Goal: Communication & Community: Answer question/provide support

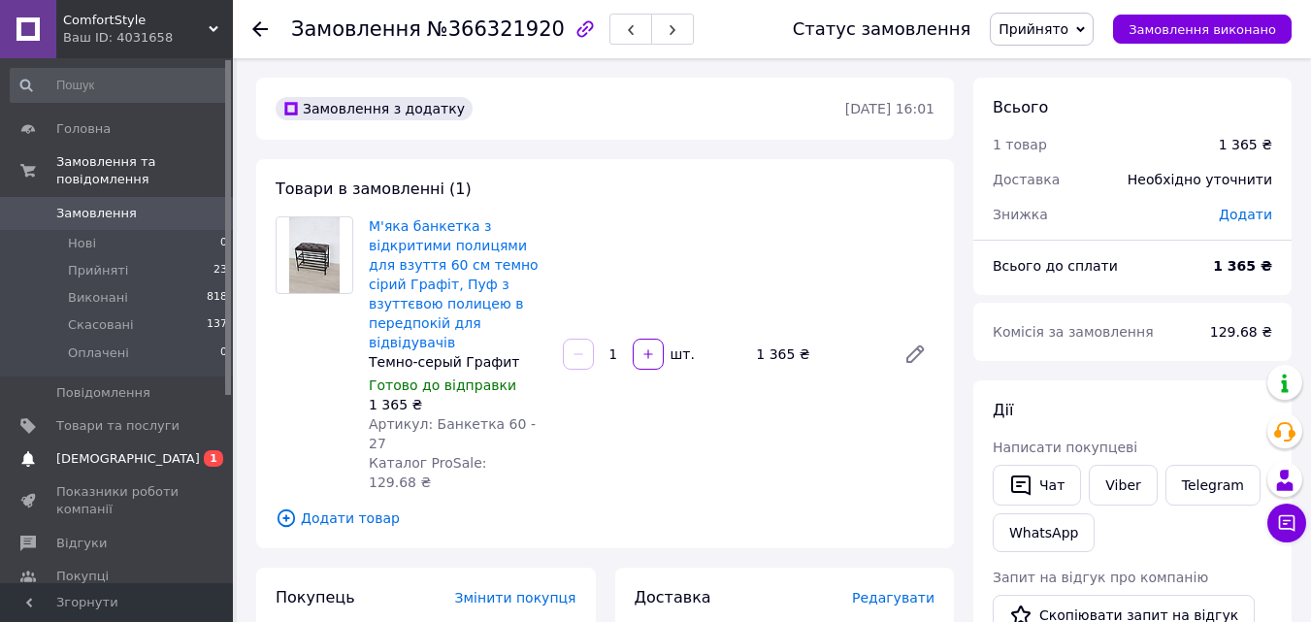
click at [106, 450] on span "[DEMOGRAPHIC_DATA]" at bounding box center [128, 458] width 144 height 17
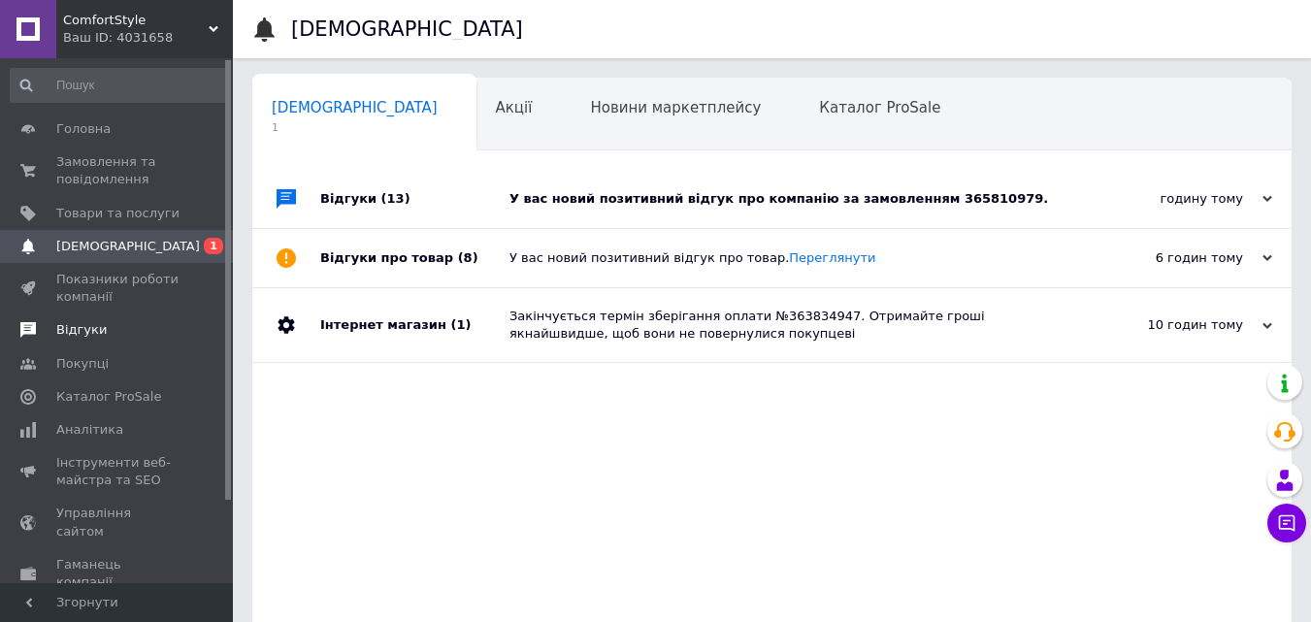
click at [77, 326] on span "Відгуки" at bounding box center [81, 329] width 50 height 17
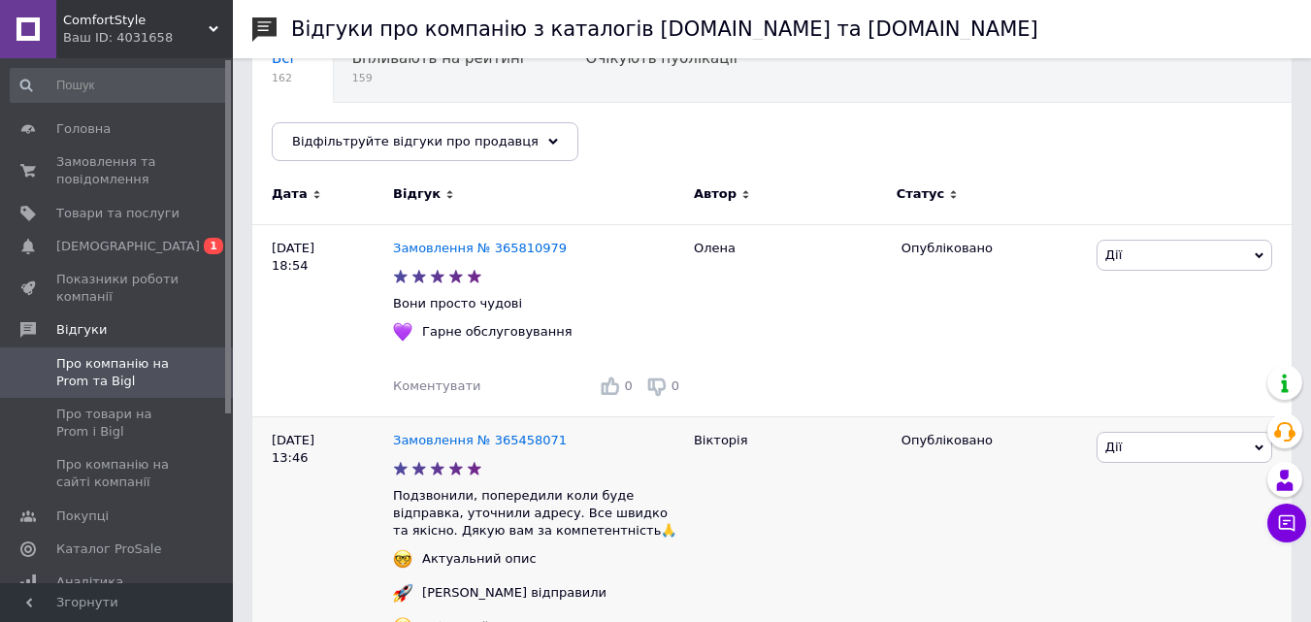
scroll to position [97, 0]
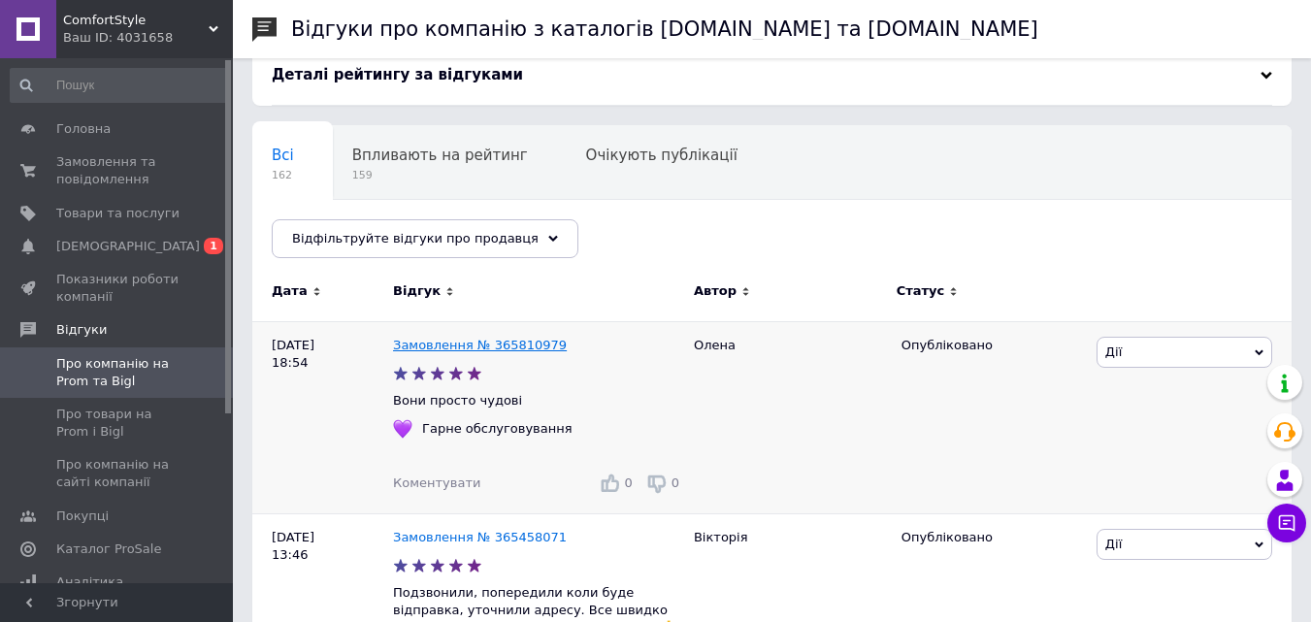
click at [437, 347] on link "Замовлення № 365810979" at bounding box center [480, 345] width 174 height 15
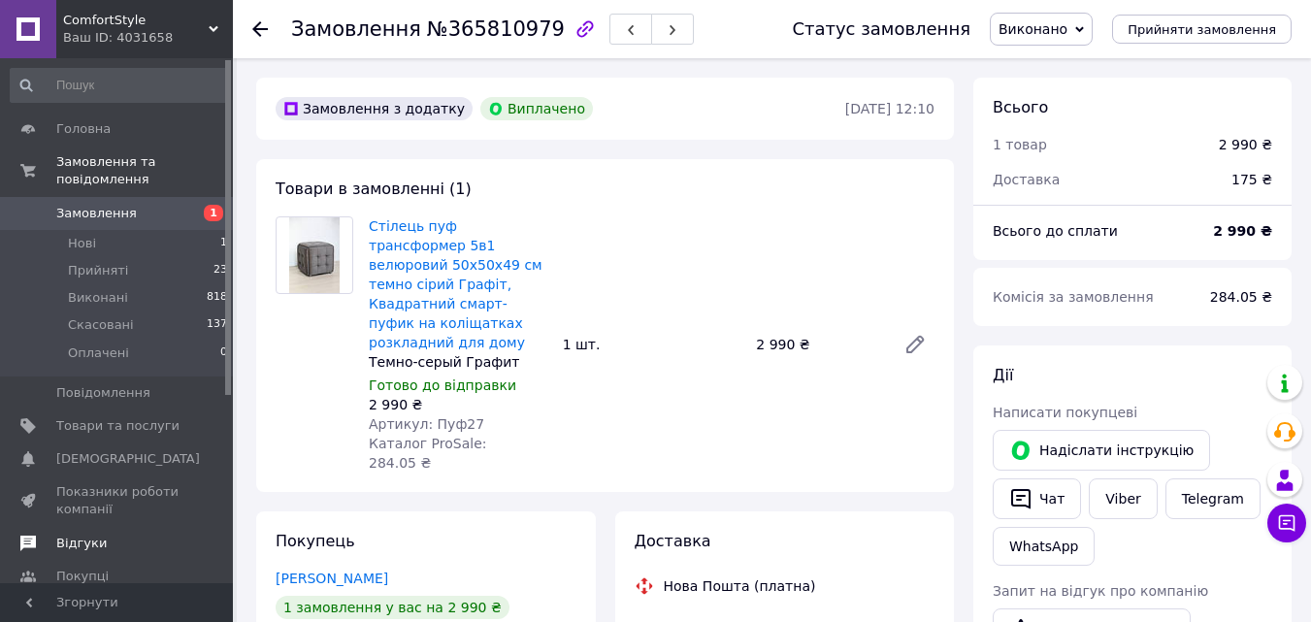
click at [91, 535] on span "Відгуки" at bounding box center [81, 543] width 50 height 17
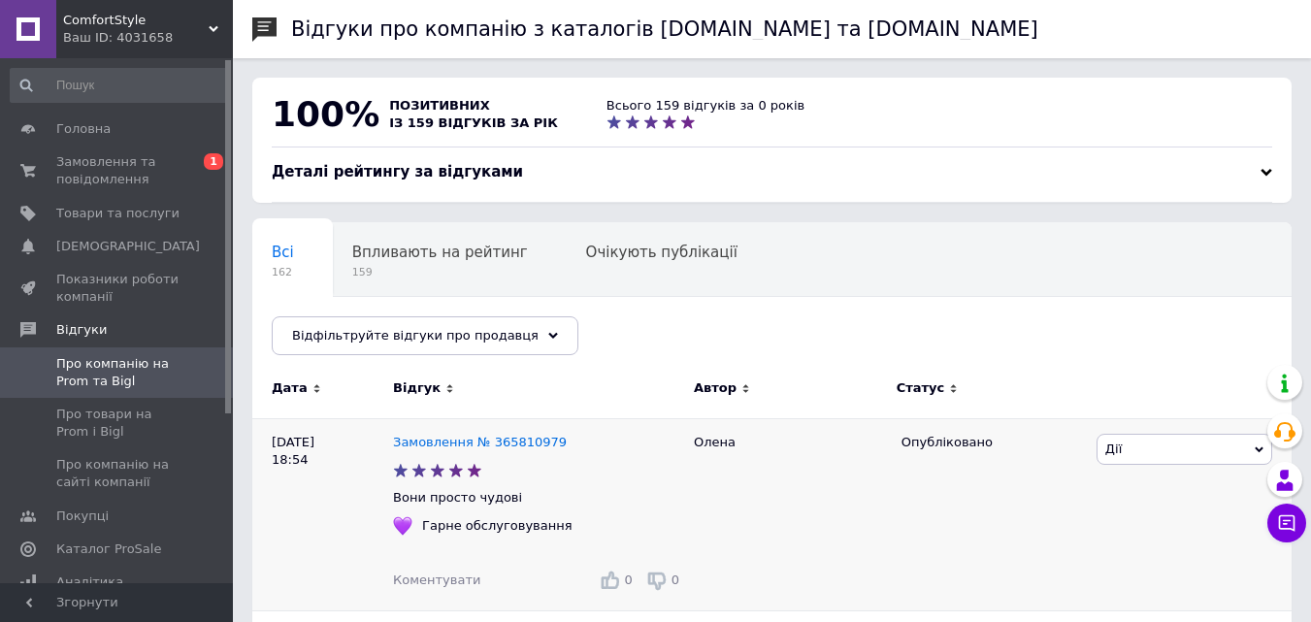
scroll to position [194, 0]
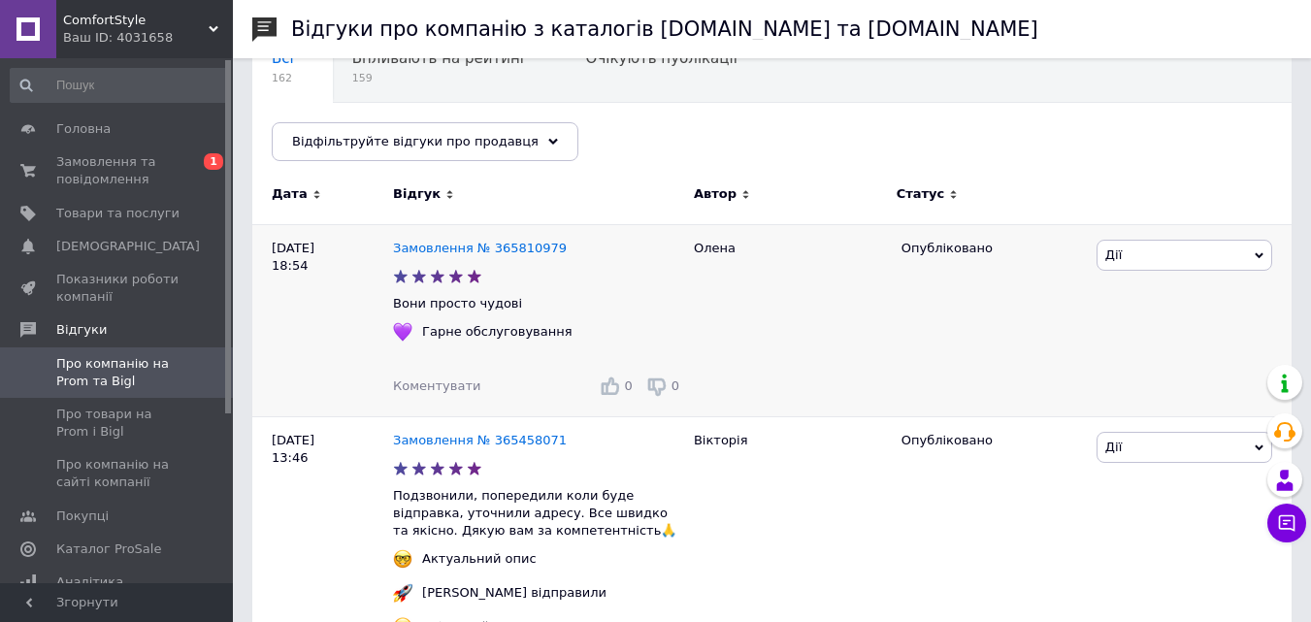
click at [442, 388] on span "Коментувати" at bounding box center [436, 386] width 87 height 15
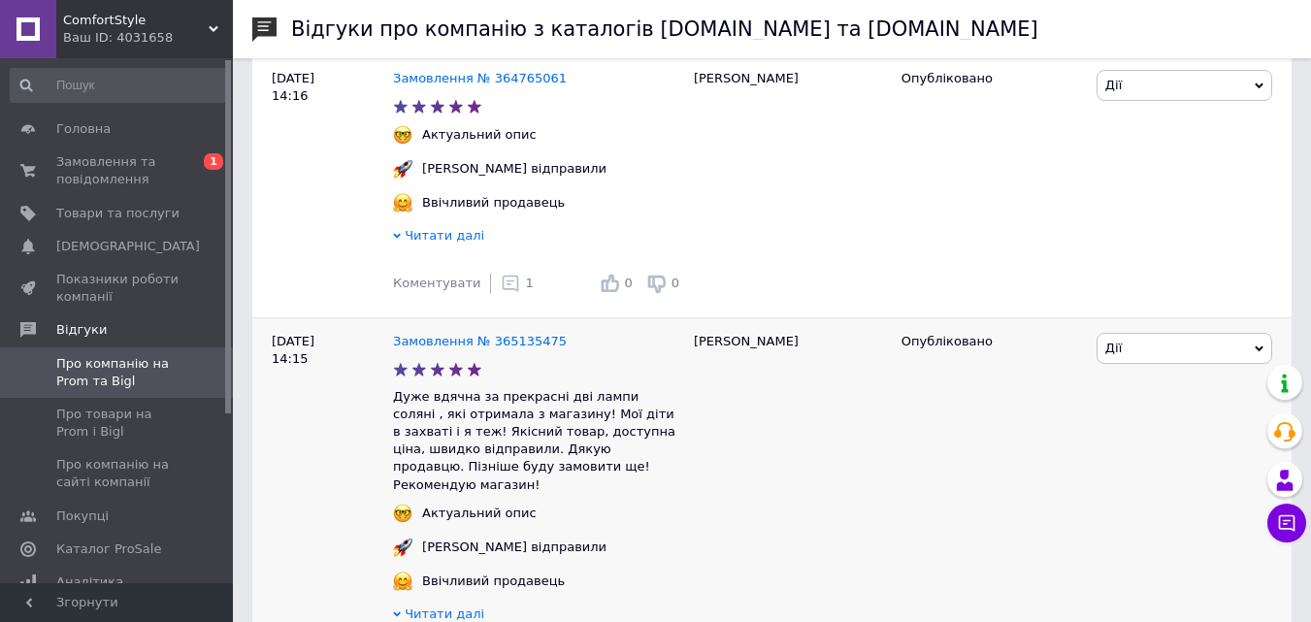
scroll to position [1650, 0]
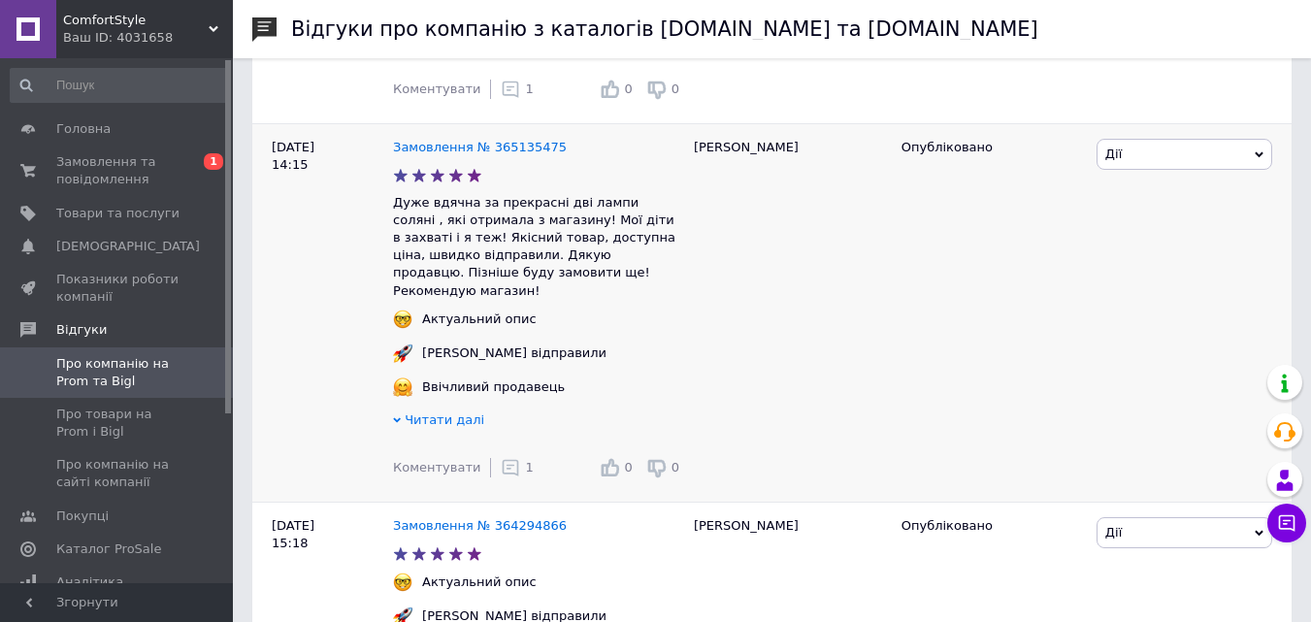
click at [501, 474] on icon at bounding box center [510, 467] width 19 height 19
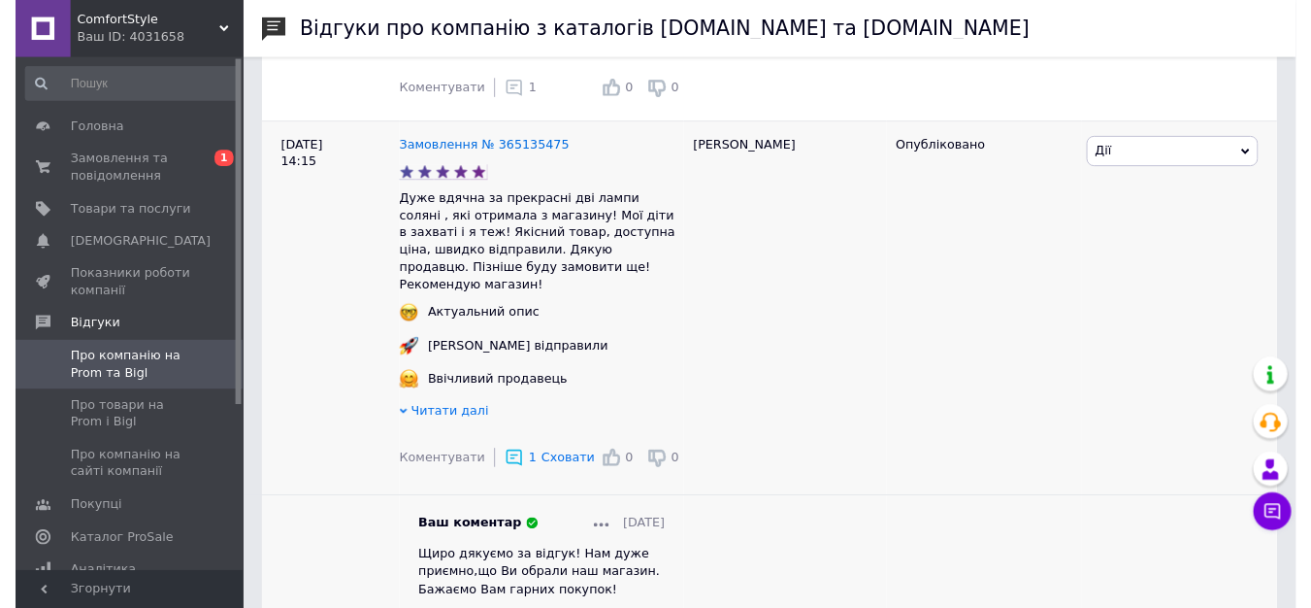
scroll to position [1844, 0]
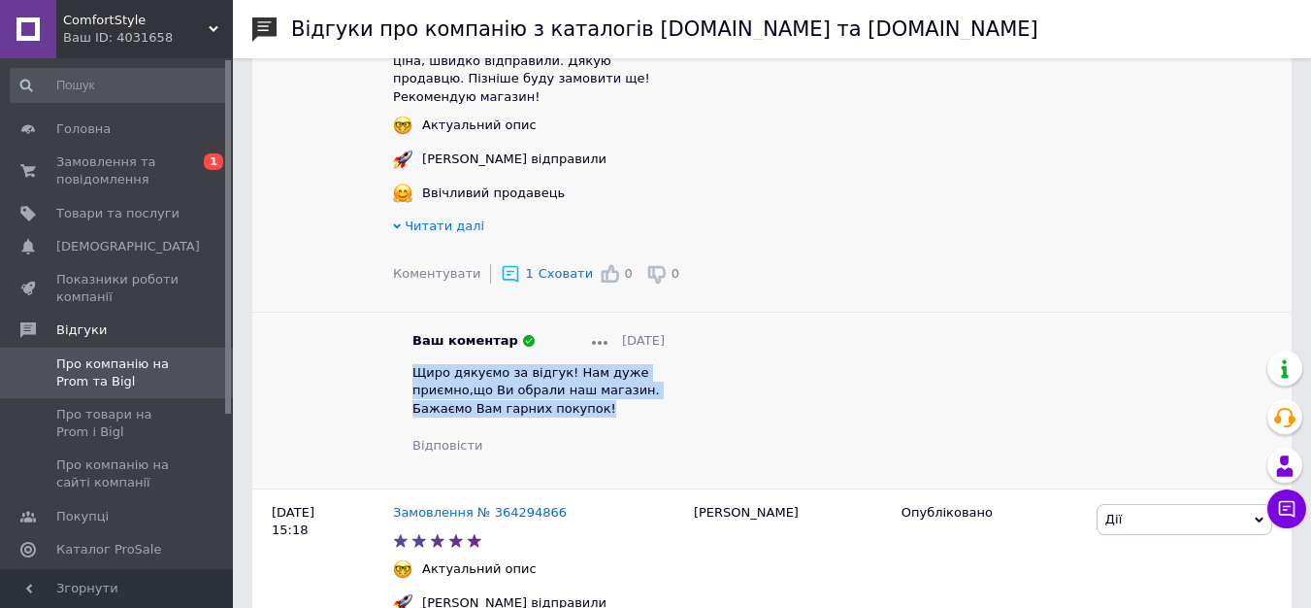
drag, startPoint x: 598, startPoint y: 415, endPoint x: 414, endPoint y: 379, distance: 187.1
click at [414, 379] on div "Щиро дякуємо за відгук! Нам дуже приємно,що Ви обрали наш магазин. Бажаємо Вам …" at bounding box center [539, 390] width 252 height 53
copy span "Щиро дякуємо за відгук! Нам дуже приємно,що Ви обрали наш магазин. Бажаємо Вам …"
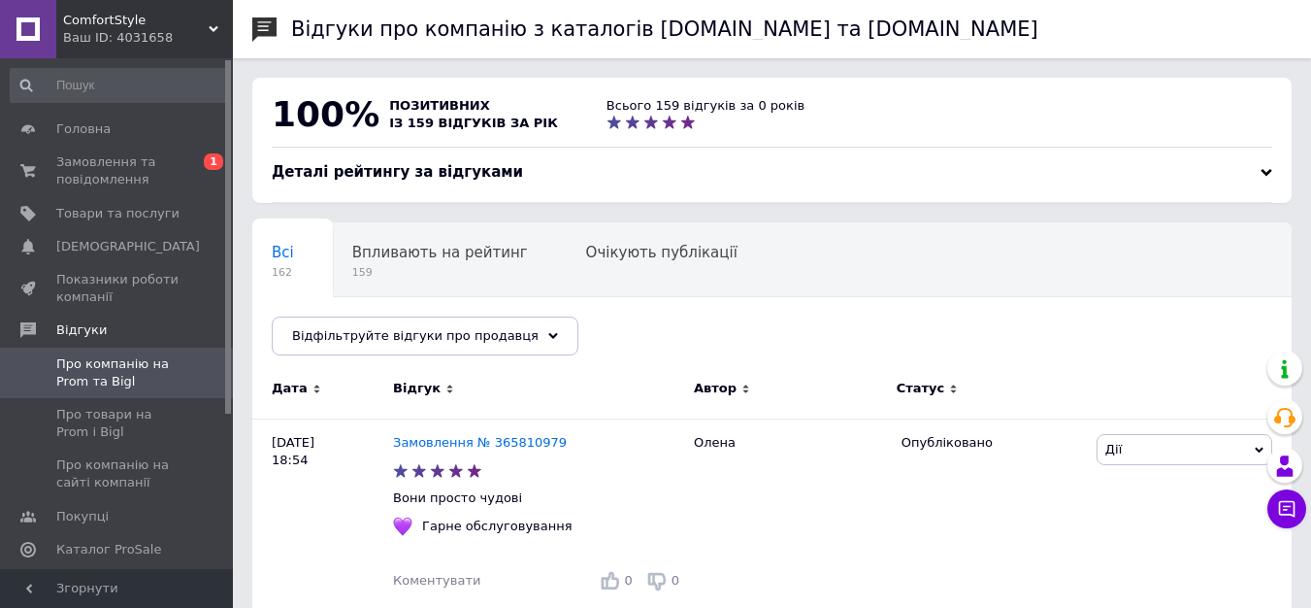
scroll to position [485, 0]
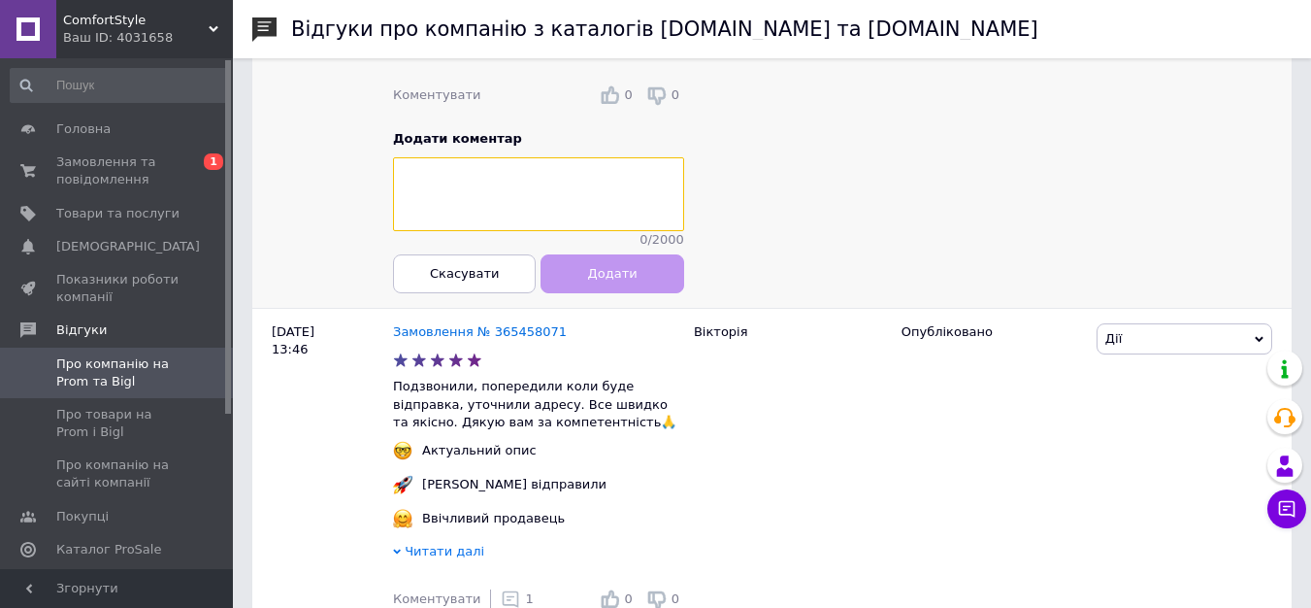
paste textarea "Щиро дякуємо за відгук! Нам дуже приємно,що Ви обрали наш магазин. Бажаємо Вам …"
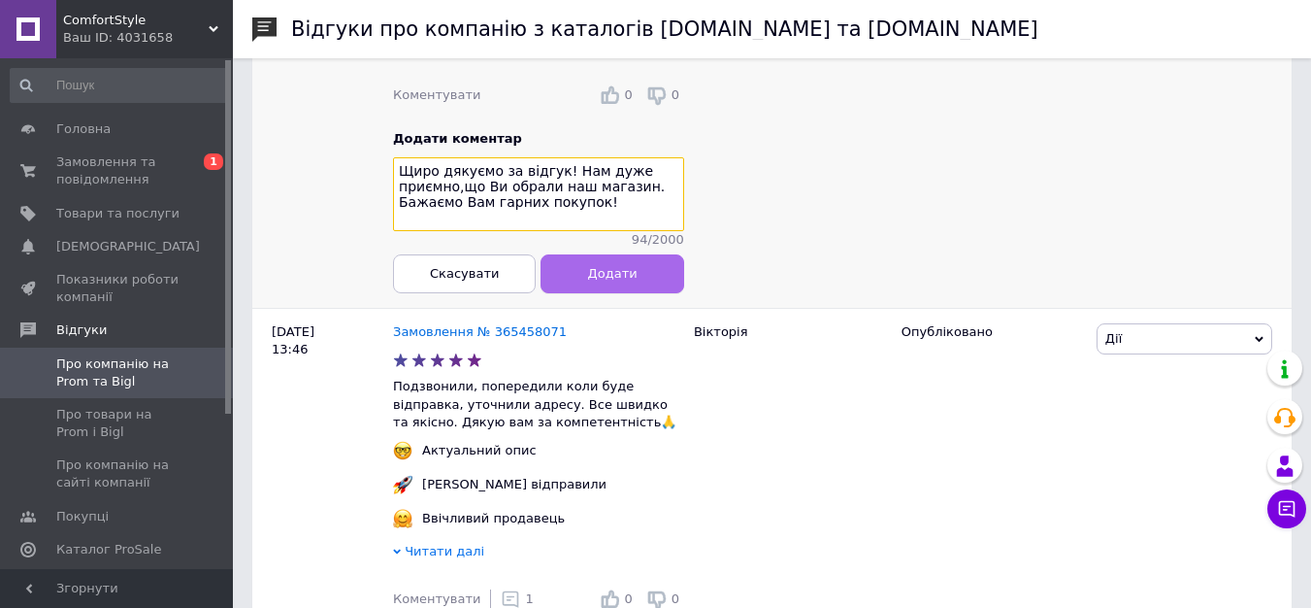
type textarea "Щиро дякуємо за відгук! Нам дуже приємно,що Ви обрали наш магазин. Бажаємо Вам …"
click at [612, 277] on button "Додати" at bounding box center [613, 273] width 143 height 39
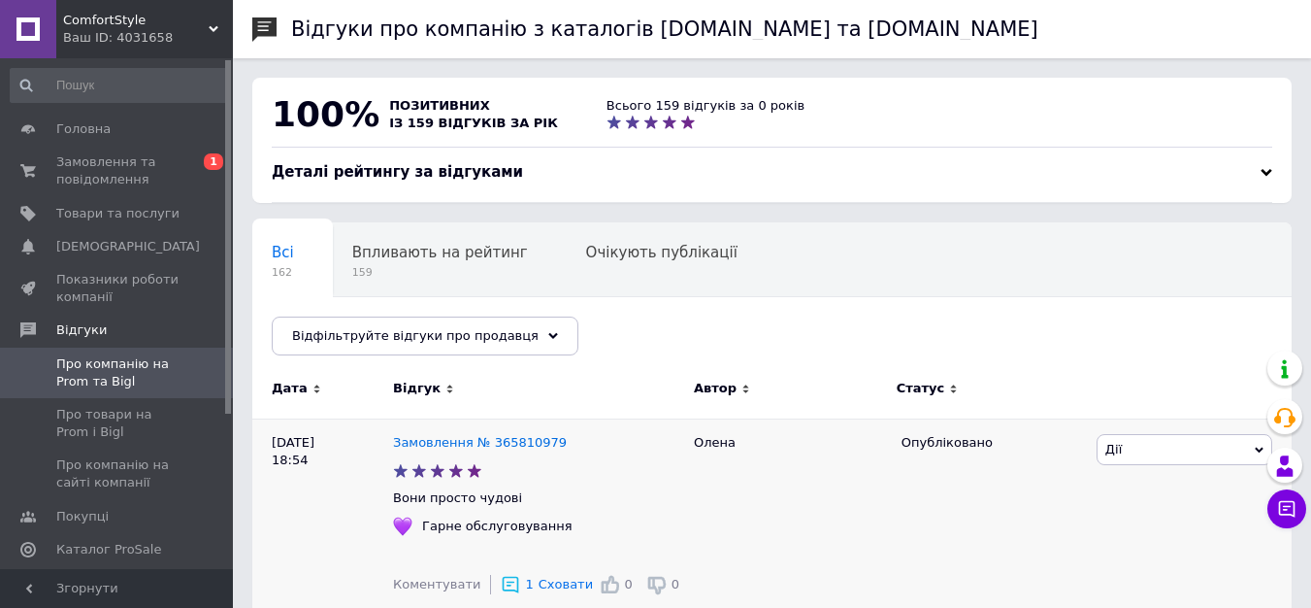
scroll to position [97, 0]
